Goal: Task Accomplishment & Management: Manage account settings

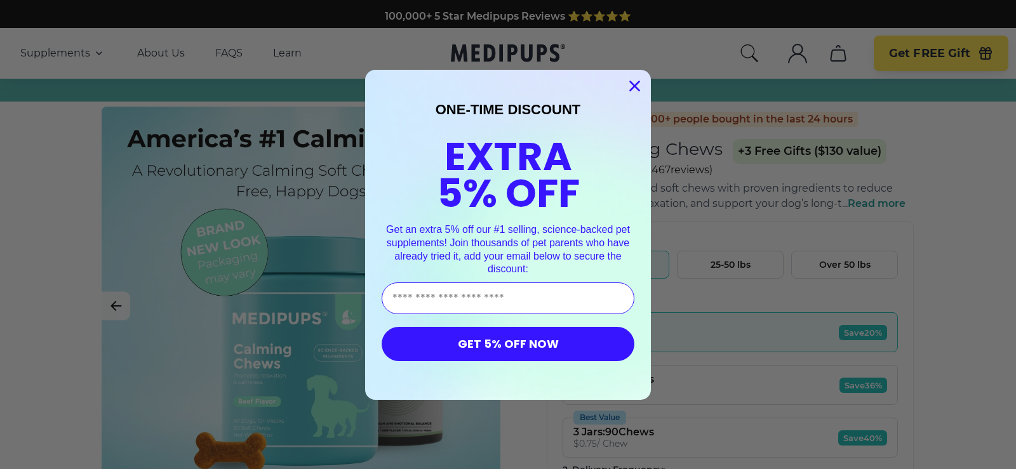
drag, startPoint x: 638, startPoint y: 87, endPoint x: 627, endPoint y: 80, distance: 12.9
click at [641, 88] on circle "Close dialog" at bounding box center [634, 85] width 21 height 21
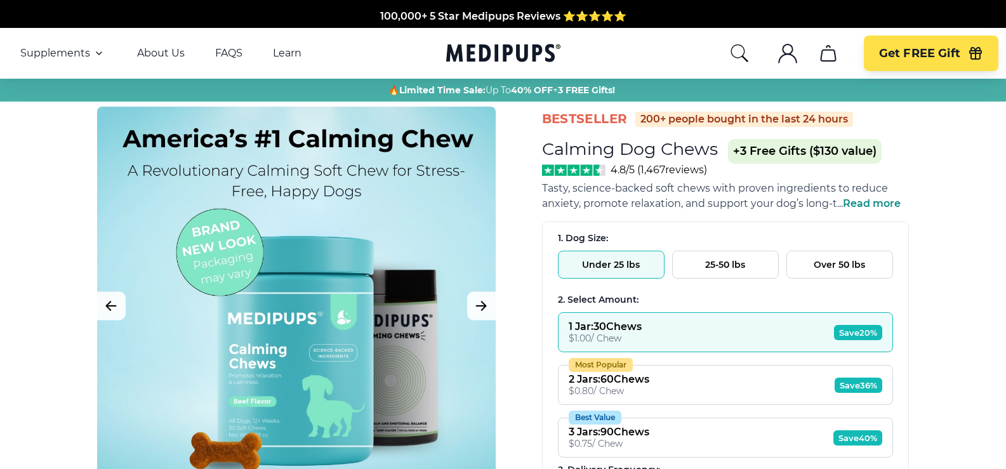
click at [787, 55] on icon "account" at bounding box center [788, 58] width 18 height 9
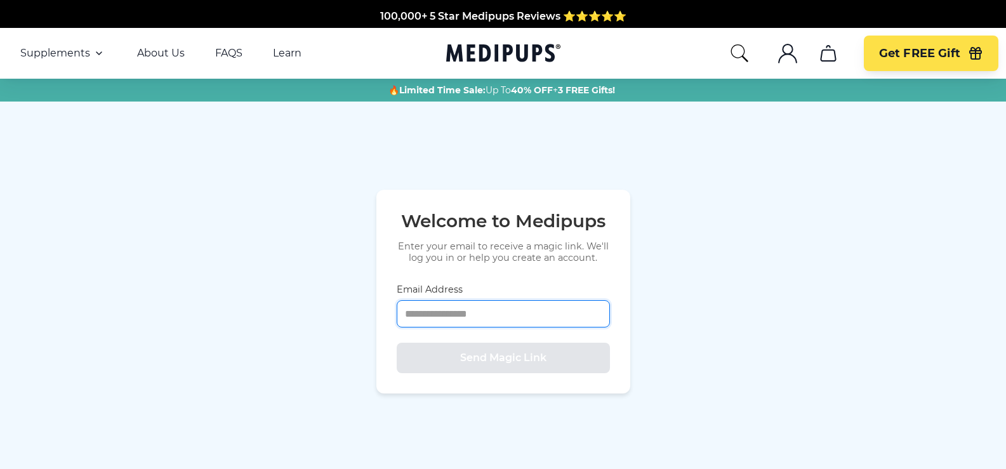
drag, startPoint x: 482, startPoint y: 313, endPoint x: 534, endPoint y: 352, distance: 65.3
click at [534, 352] on form "Email Address Send Magic Link" at bounding box center [503, 329] width 213 height 90
type input "**********"
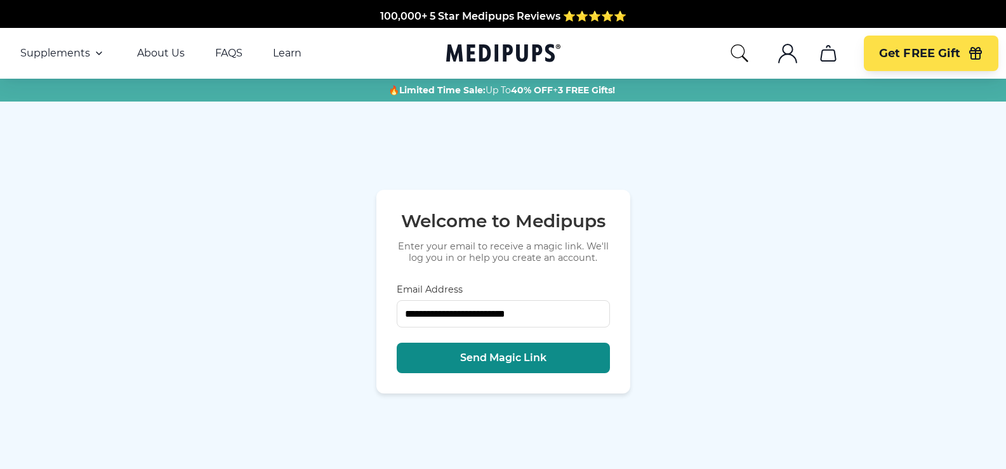
click at [507, 360] on span "Send Magic Link" at bounding box center [503, 358] width 86 height 13
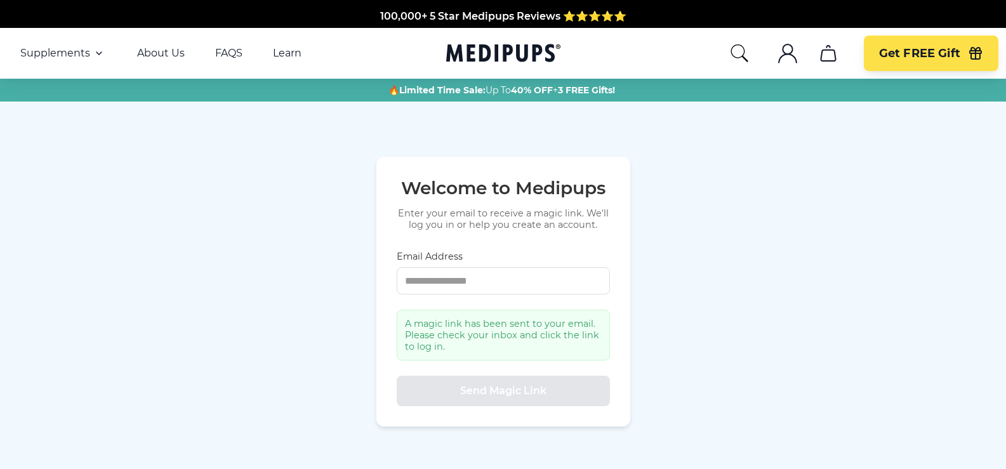
click at [792, 53] on circle "account" at bounding box center [788, 49] width 10 height 10
click at [437, 279] on input "Email Address" at bounding box center [503, 280] width 213 height 27
type input "**********"
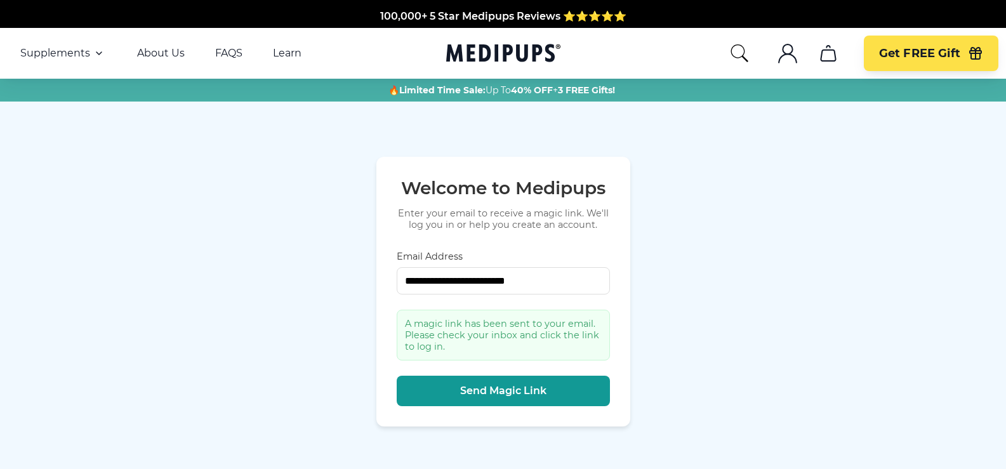
click at [784, 53] on circle "account" at bounding box center [788, 49] width 10 height 10
click at [785, 55] on icon "account" at bounding box center [788, 58] width 18 height 9
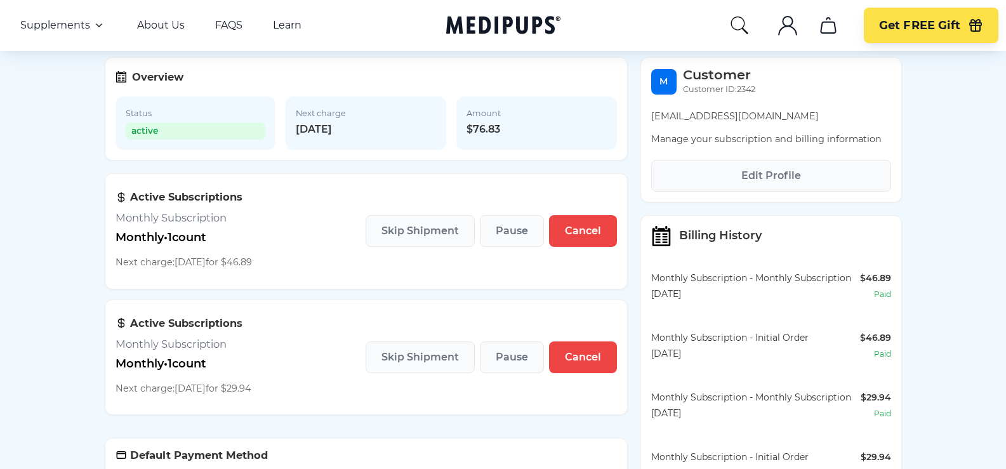
scroll to position [127, 0]
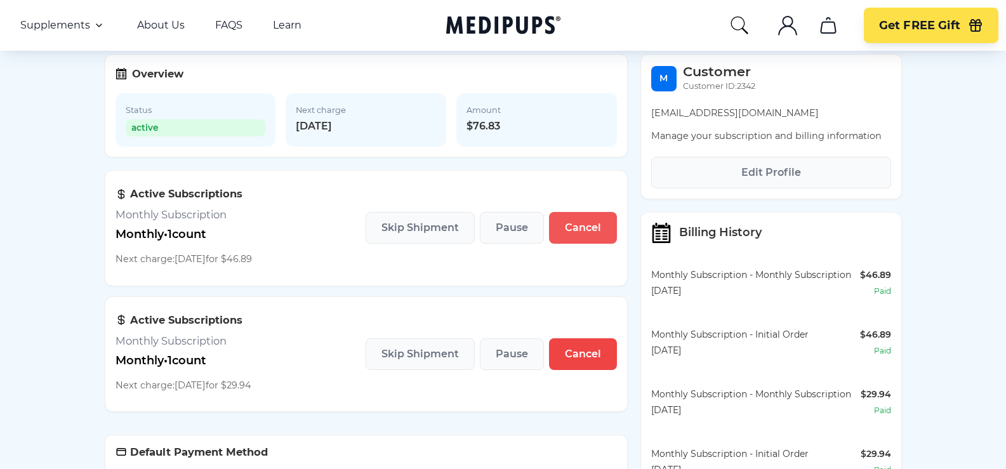
click at [593, 232] on span "Cancel" at bounding box center [583, 228] width 36 height 13
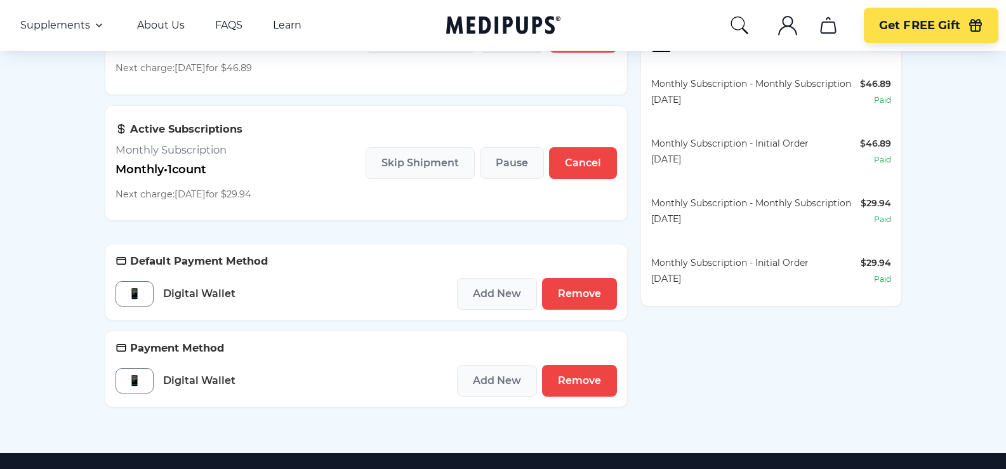
scroll to position [317, 0]
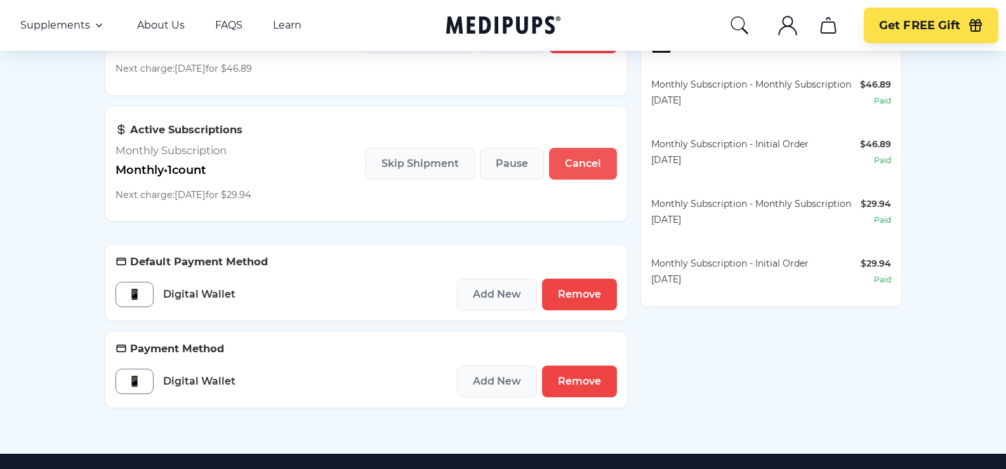
click at [585, 170] on span "Cancel" at bounding box center [583, 163] width 36 height 13
click at [410, 170] on span "Skip Shipment" at bounding box center [420, 163] width 77 height 13
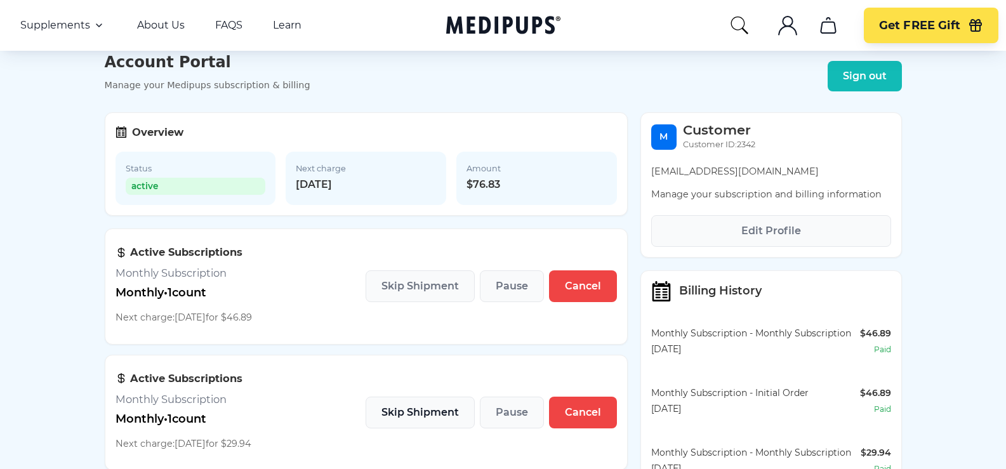
scroll to position [63, 0]
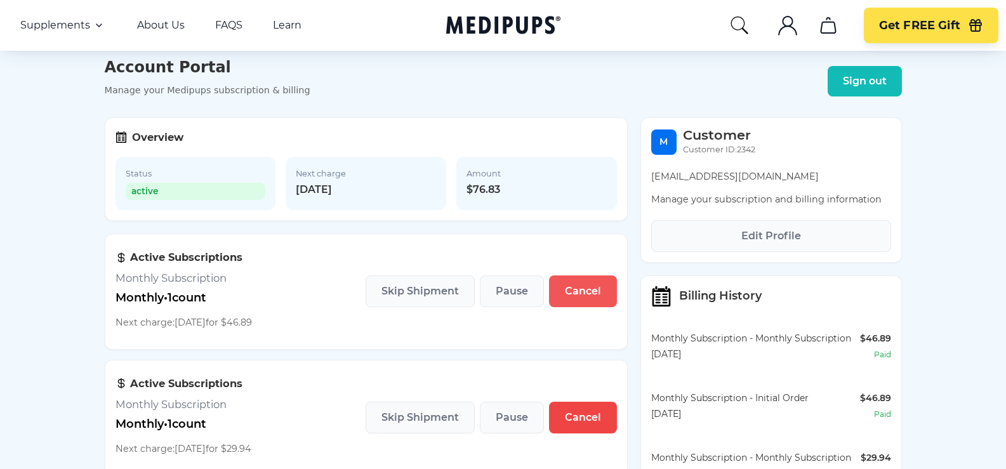
click at [583, 296] on span "Cancel" at bounding box center [583, 291] width 36 height 13
click at [738, 26] on icon "search" at bounding box center [740, 25] width 20 height 20
click at [119, 136] on icon at bounding box center [118, 135] width 3 height 1
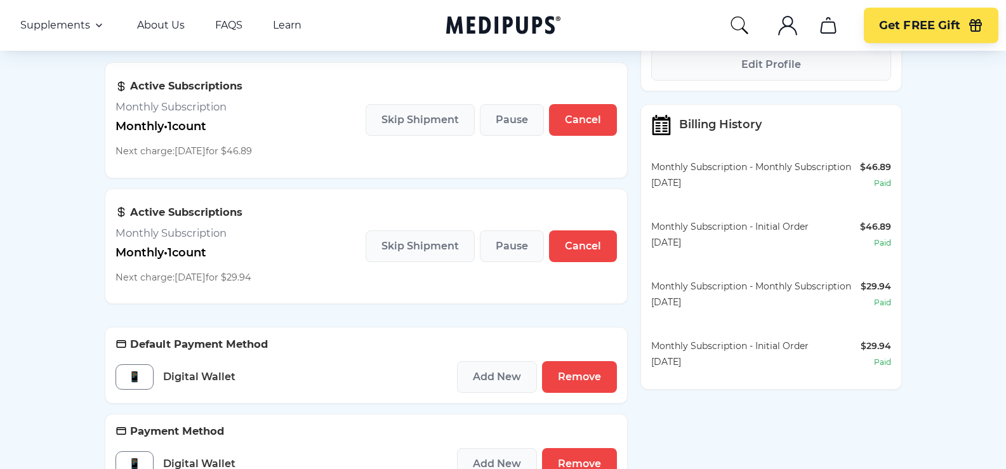
scroll to position [190, 0]
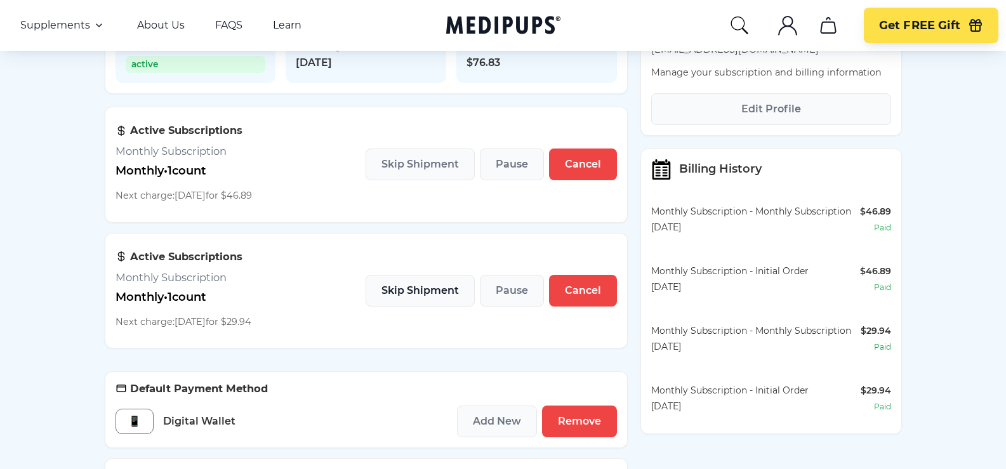
click at [405, 297] on span "Skip Shipment" at bounding box center [420, 290] width 77 height 13
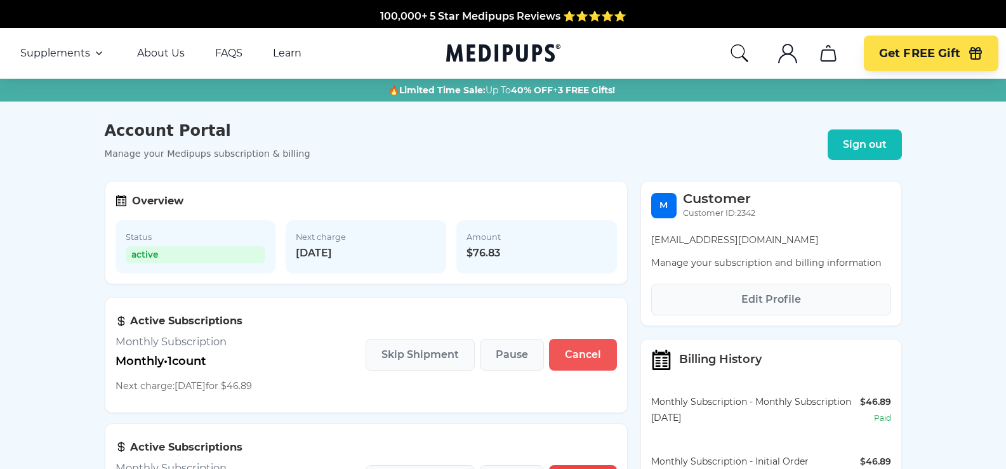
click at [582, 355] on span "Cancel" at bounding box center [583, 355] width 36 height 13
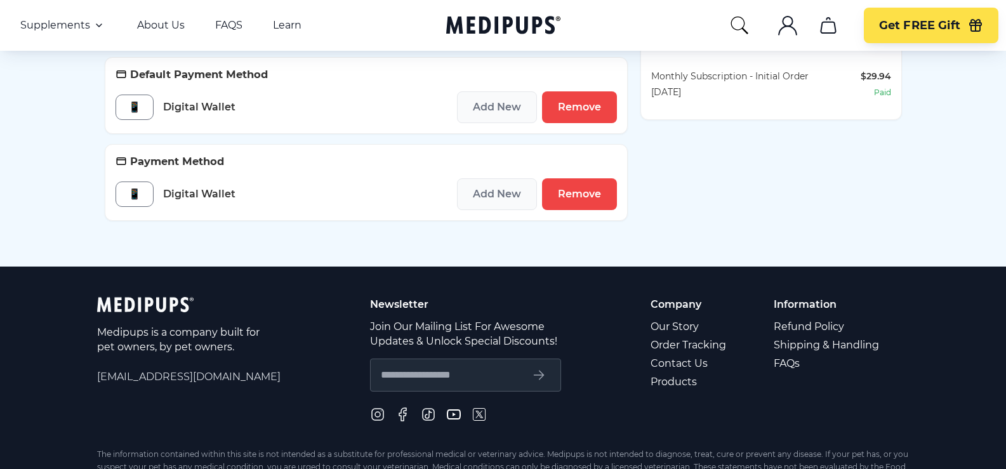
scroll to position [508, 0]
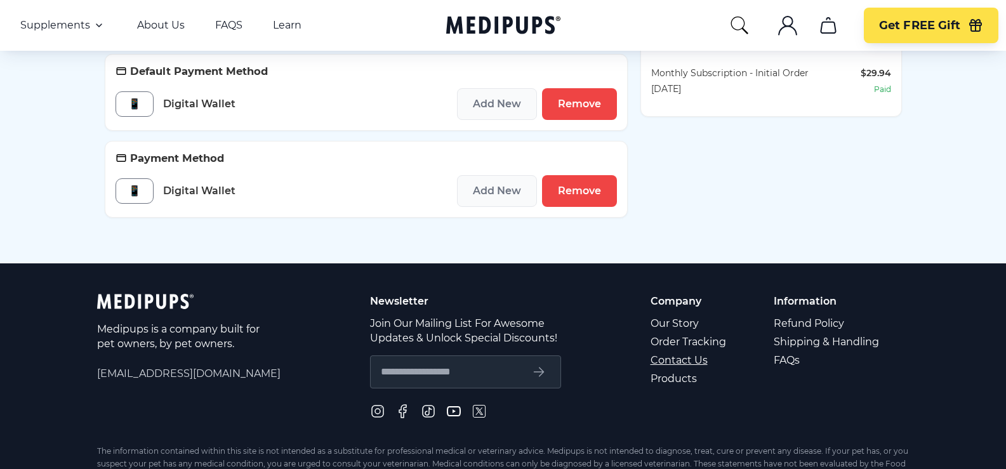
click at [676, 363] on link "Contact Us" at bounding box center [689, 360] width 77 height 18
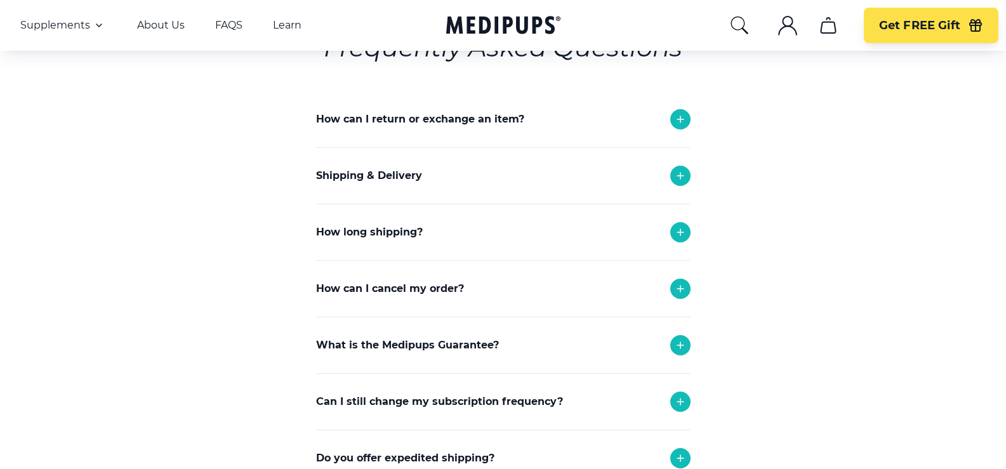
scroll to position [190, 0]
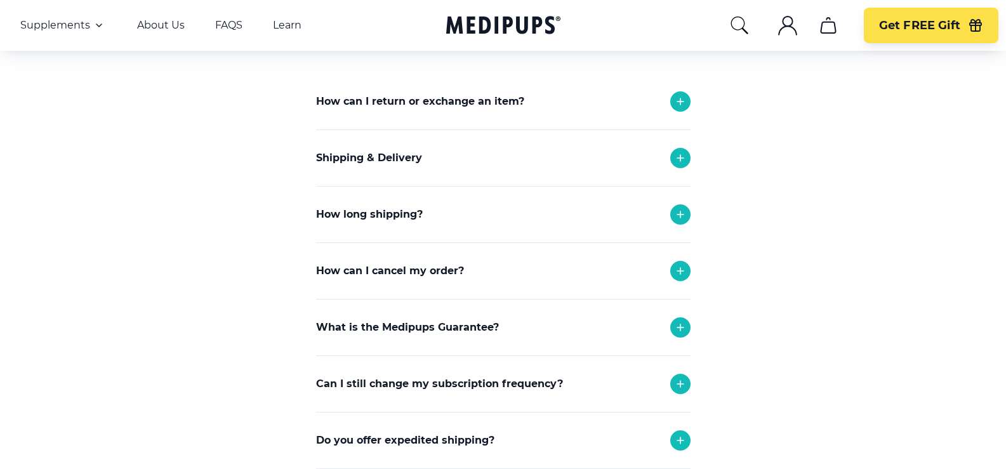
click at [681, 270] on icon at bounding box center [681, 271] width 6 height 6
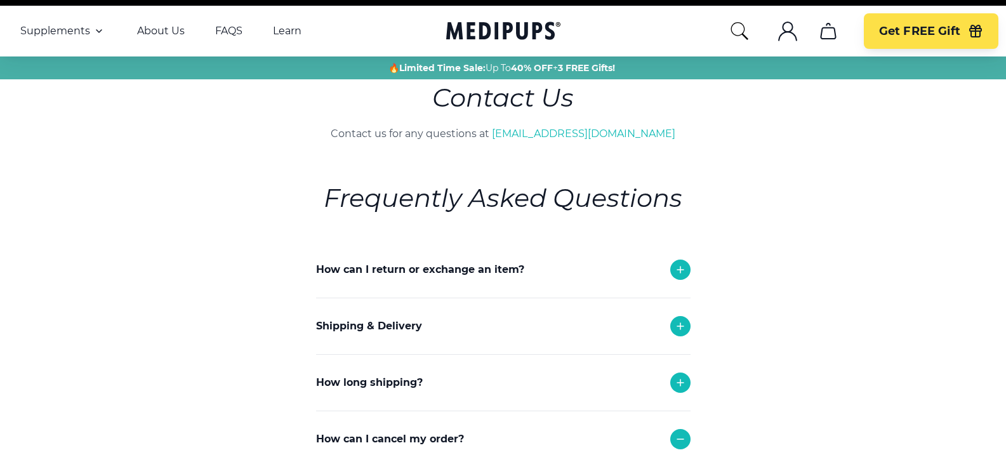
scroll to position [0, 0]
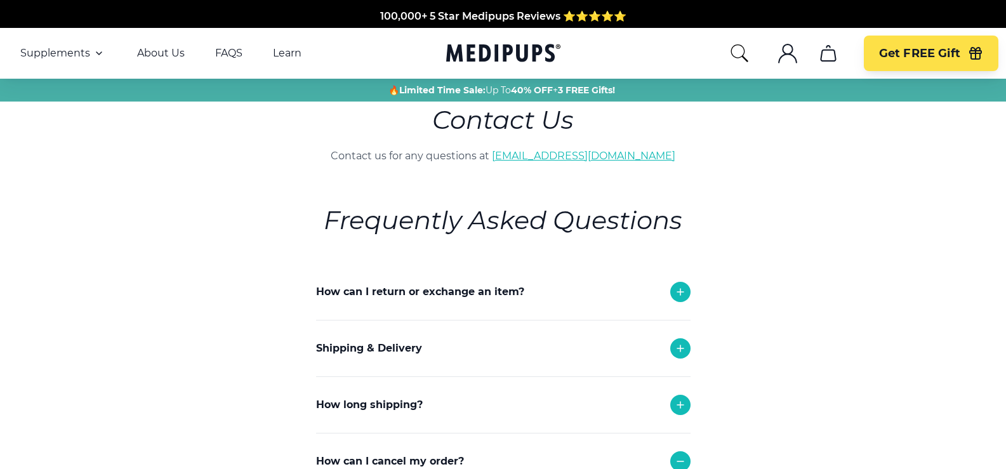
click at [572, 156] on link "[EMAIL_ADDRESS][DOMAIN_NAME]" at bounding box center [584, 156] width 184 height 12
click at [166, 51] on link "About Us" at bounding box center [161, 53] width 48 height 13
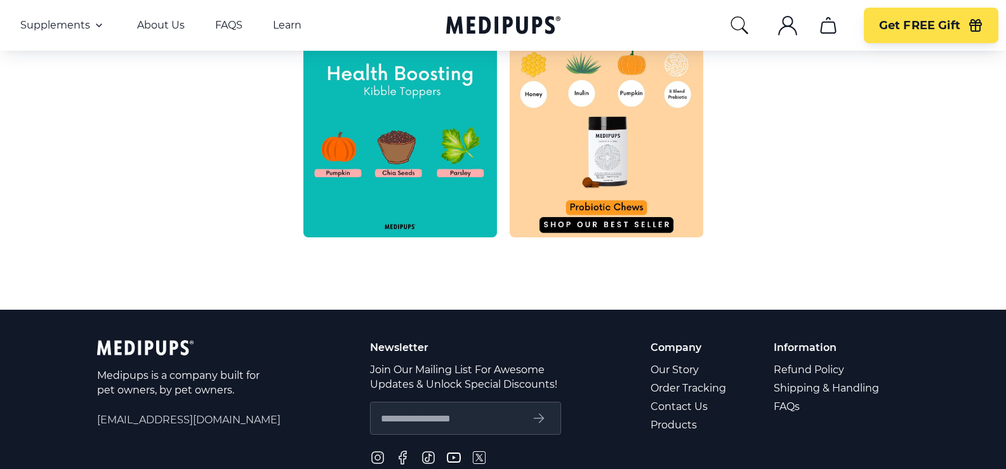
scroll to position [635, 0]
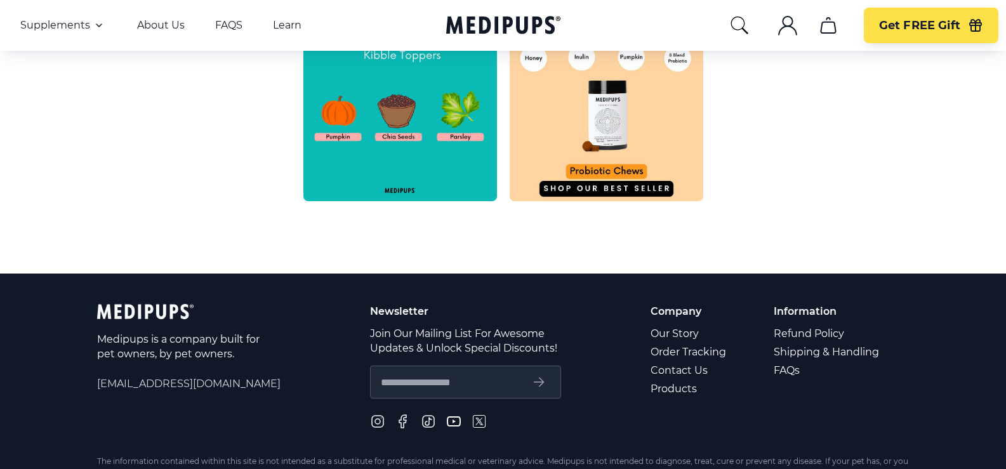
click at [536, 378] on icon "submit" at bounding box center [538, 382] width 15 height 15
click at [685, 373] on link "Contact Us" at bounding box center [689, 370] width 77 height 18
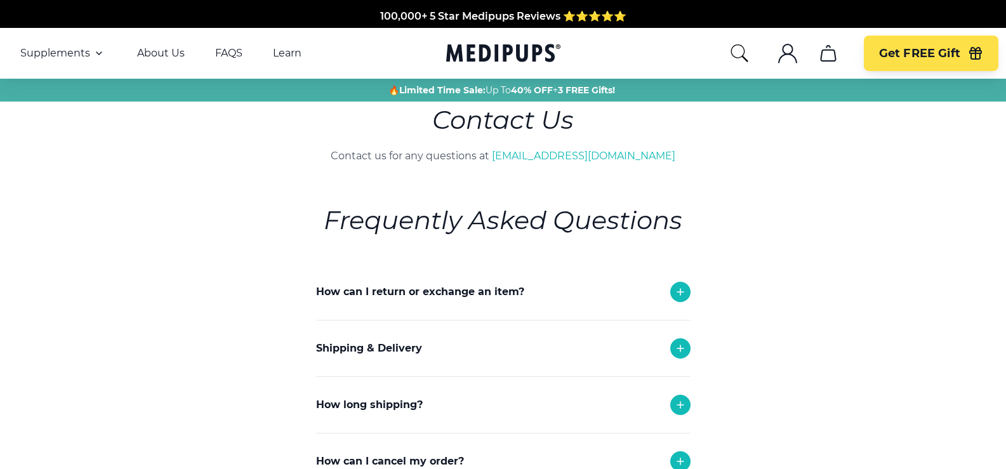
click at [681, 293] on icon at bounding box center [681, 292] width 6 height 6
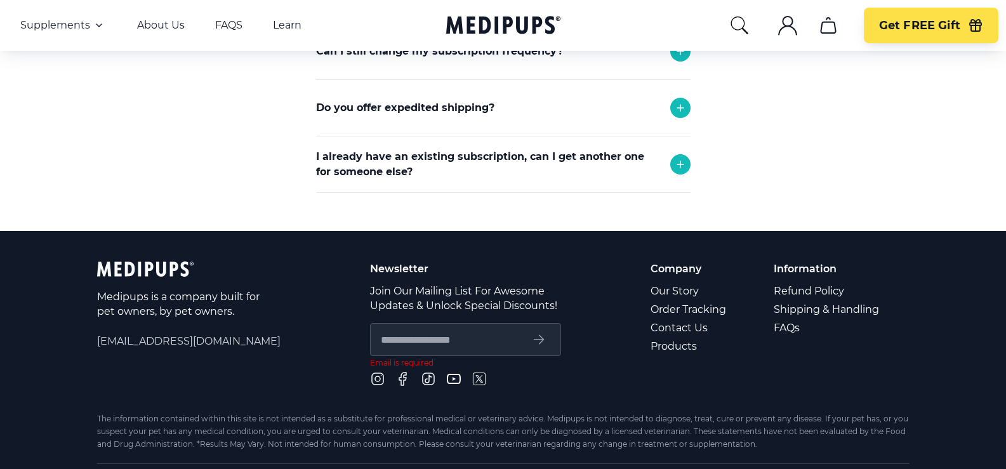
scroll to position [762, 0]
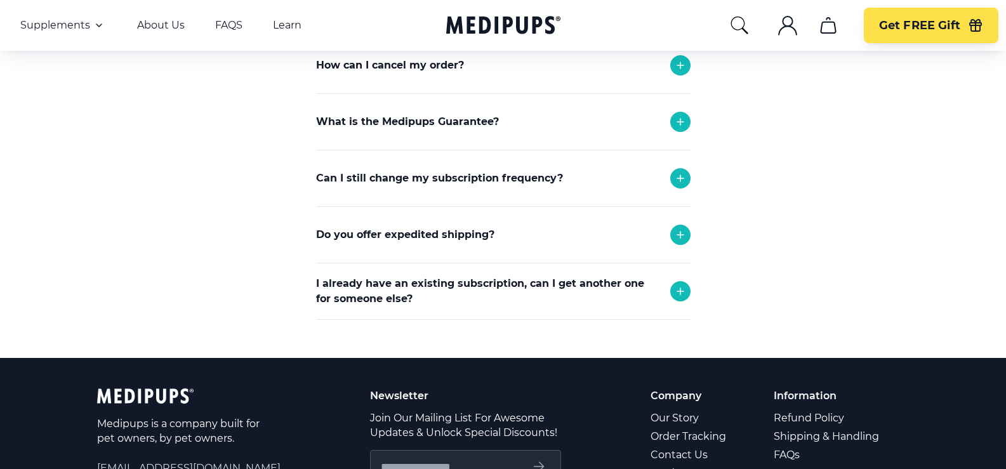
click at [678, 175] on icon at bounding box center [680, 178] width 15 height 15
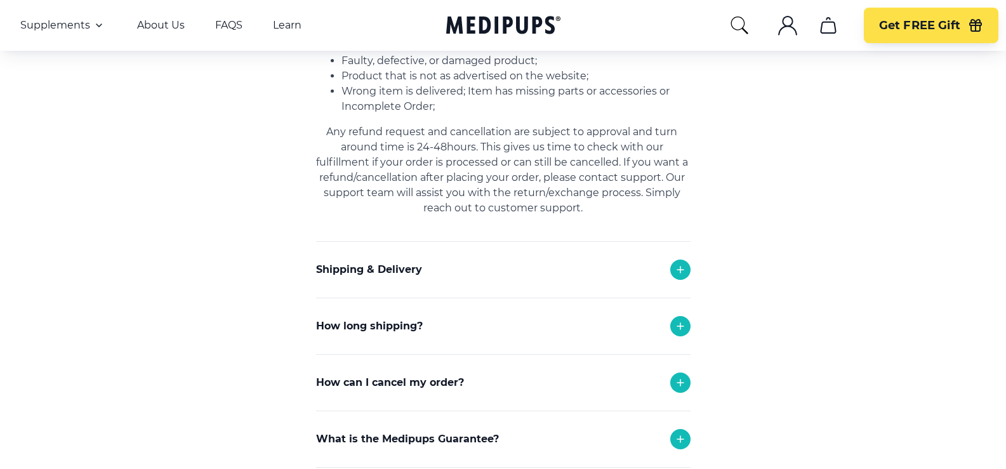
scroll to position [381, 0]
